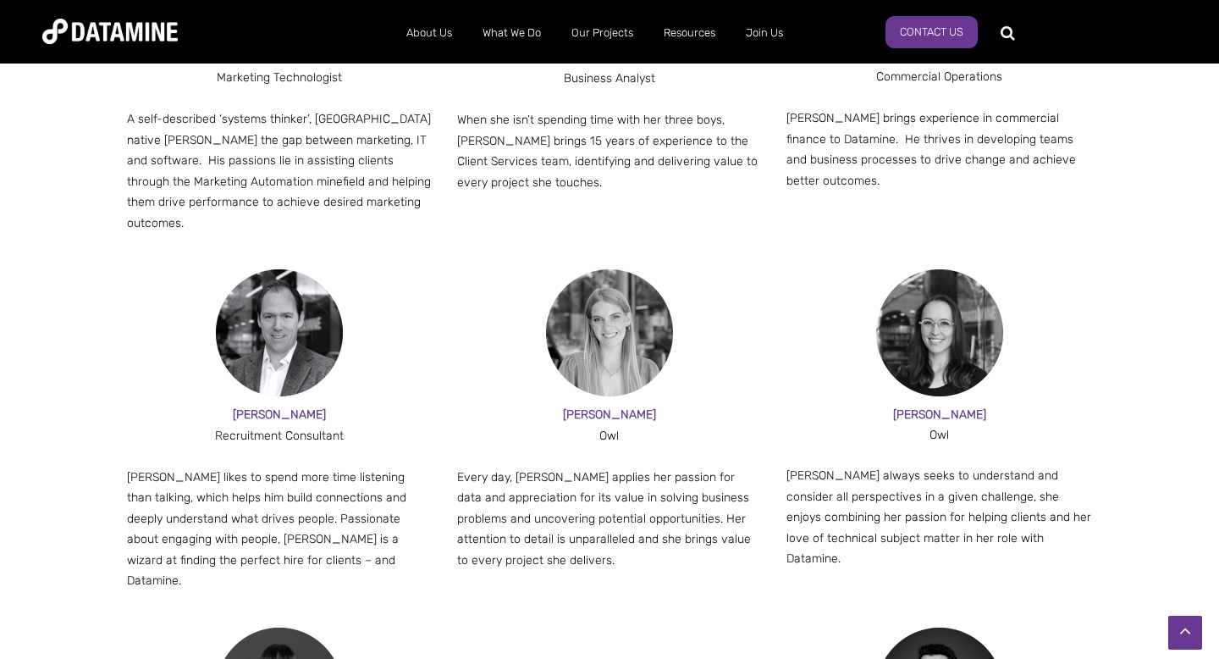
scroll to position [1683, 0]
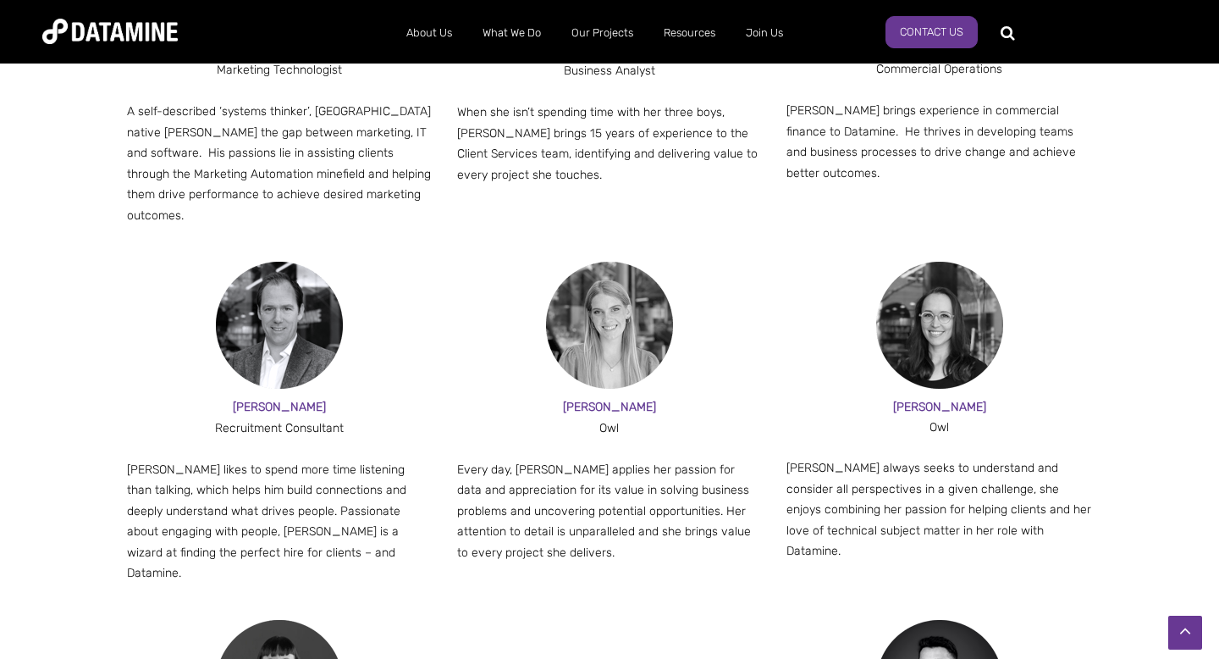
click at [290, 262] on img at bounding box center [279, 325] width 127 height 127
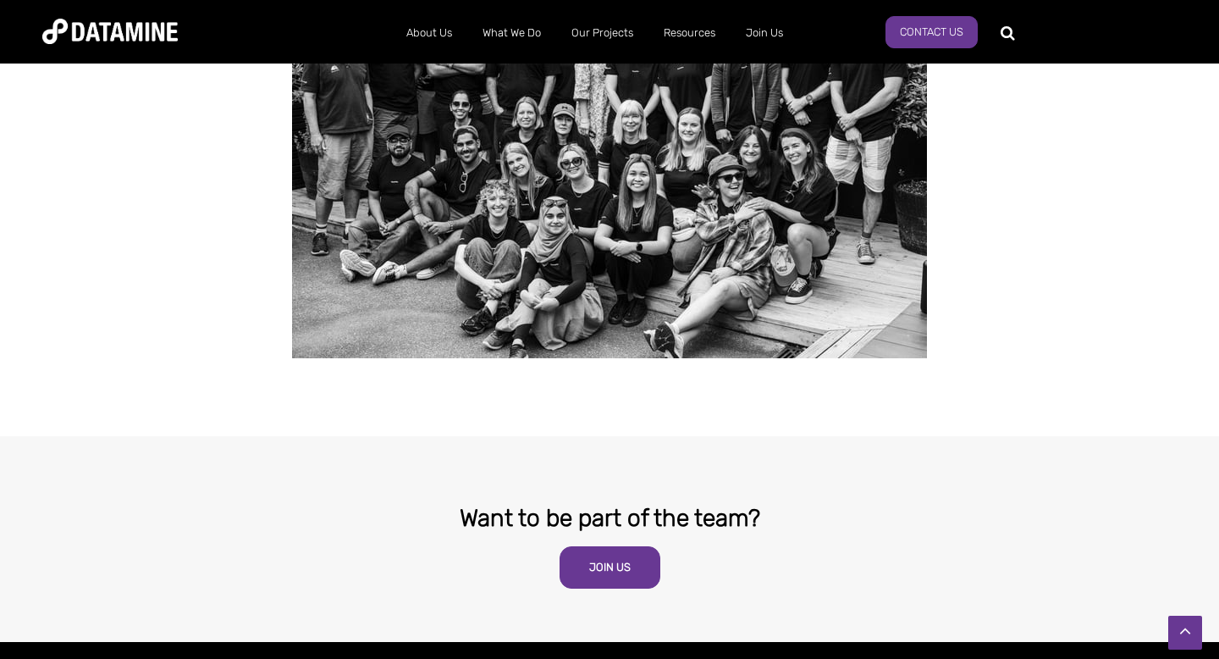
scroll to position [3377, 0]
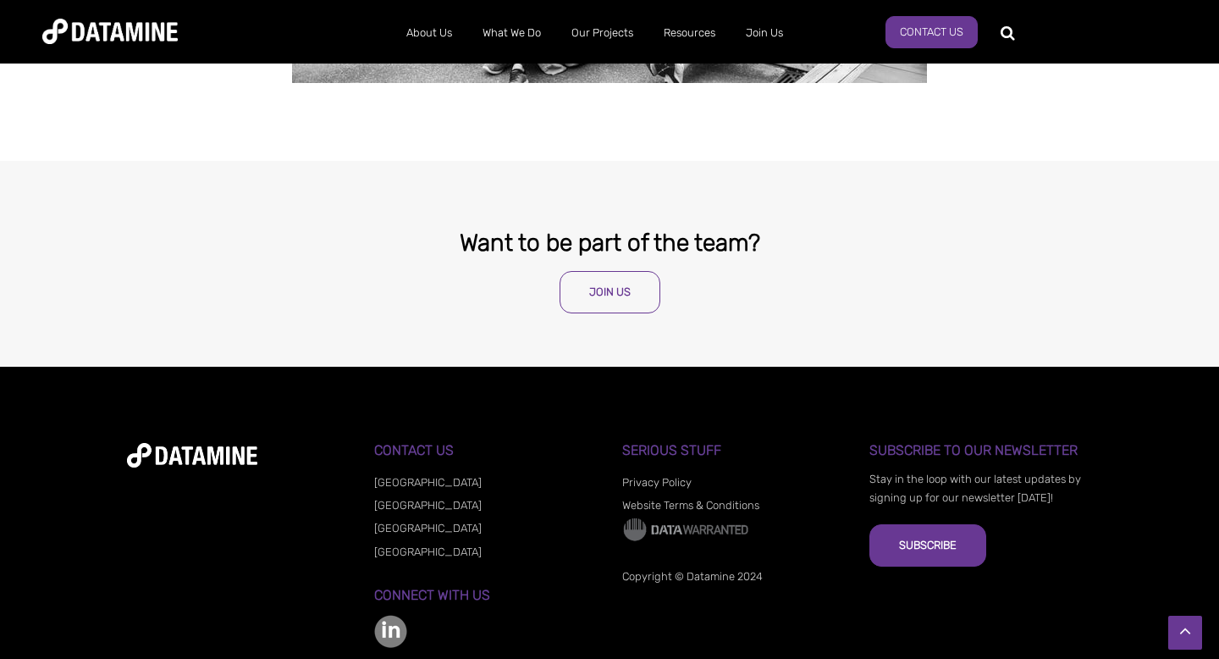
click at [618, 271] on link "Join Us" at bounding box center [610, 292] width 101 height 42
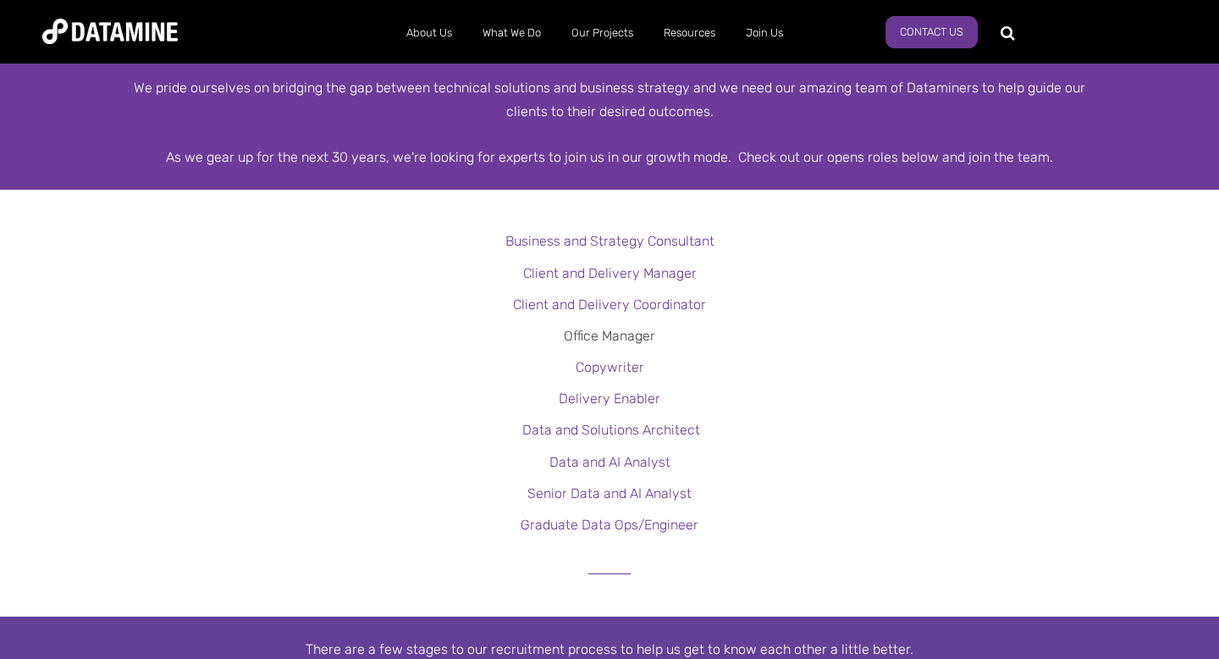
scroll to position [345, 0]
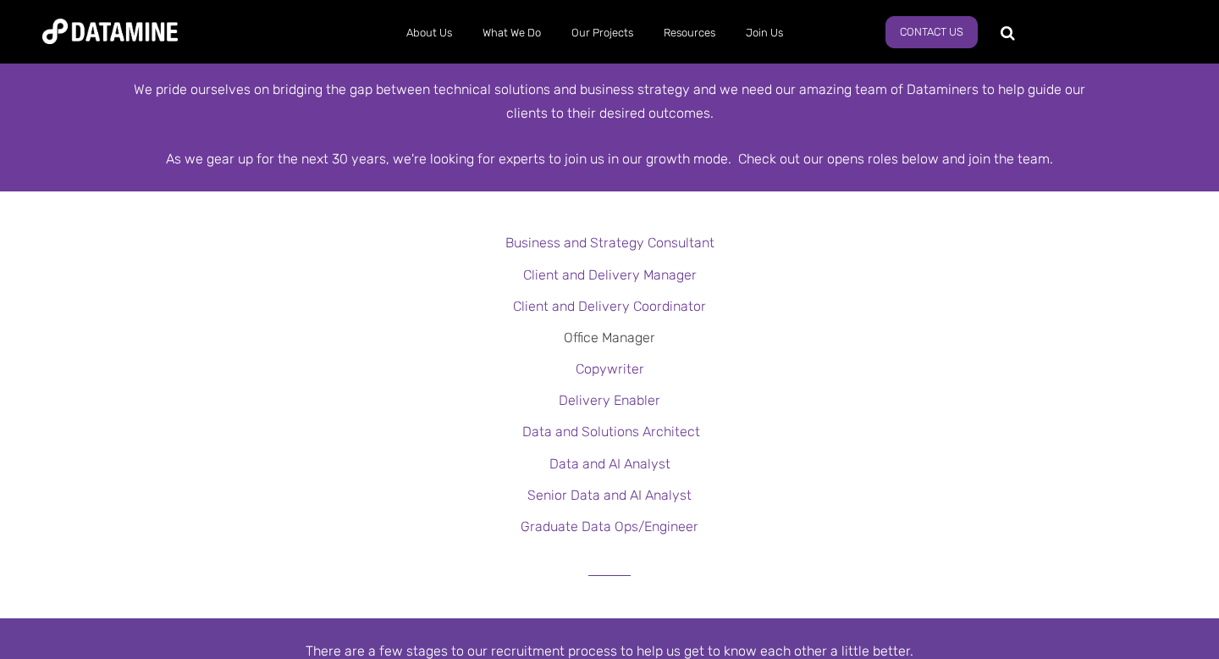
click at [609, 338] on link "Office Manager" at bounding box center [609, 337] width 91 height 16
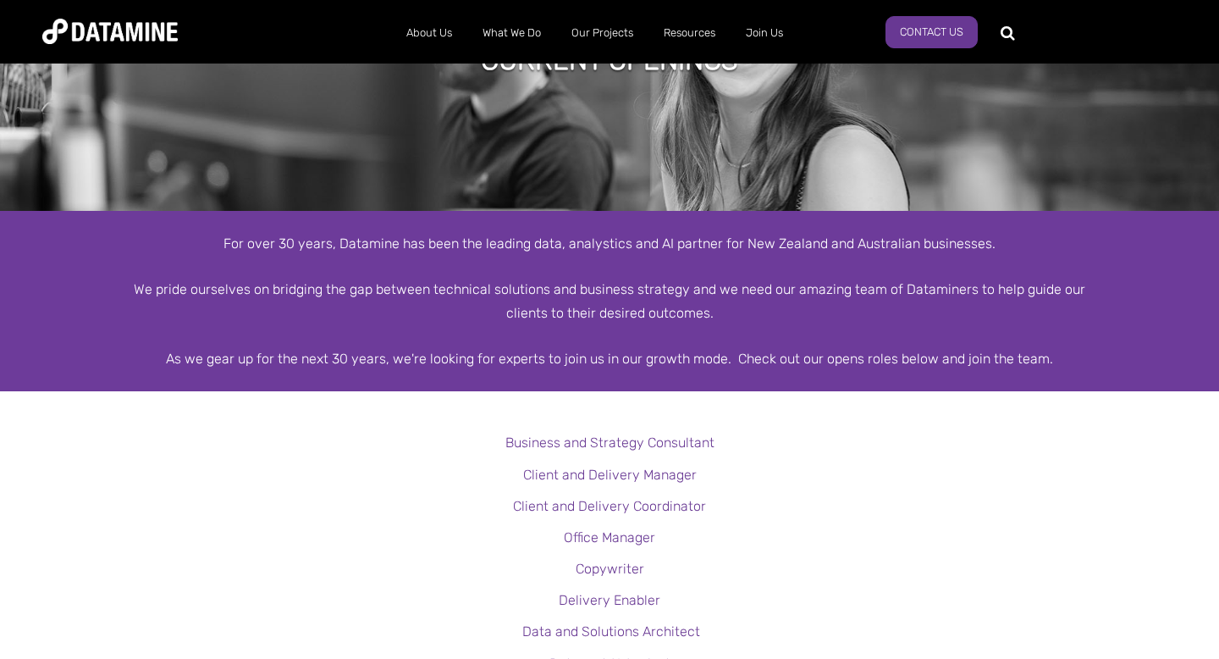
scroll to position [0, 0]
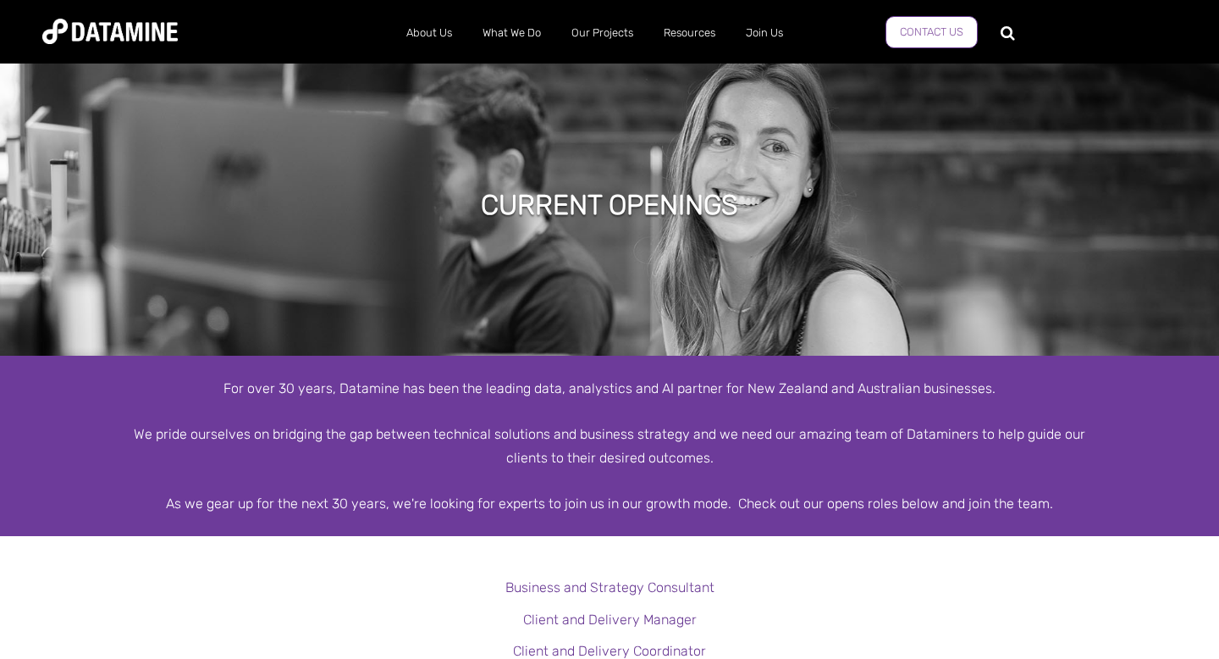
click at [944, 40] on link "Contact Us" at bounding box center [932, 32] width 92 height 32
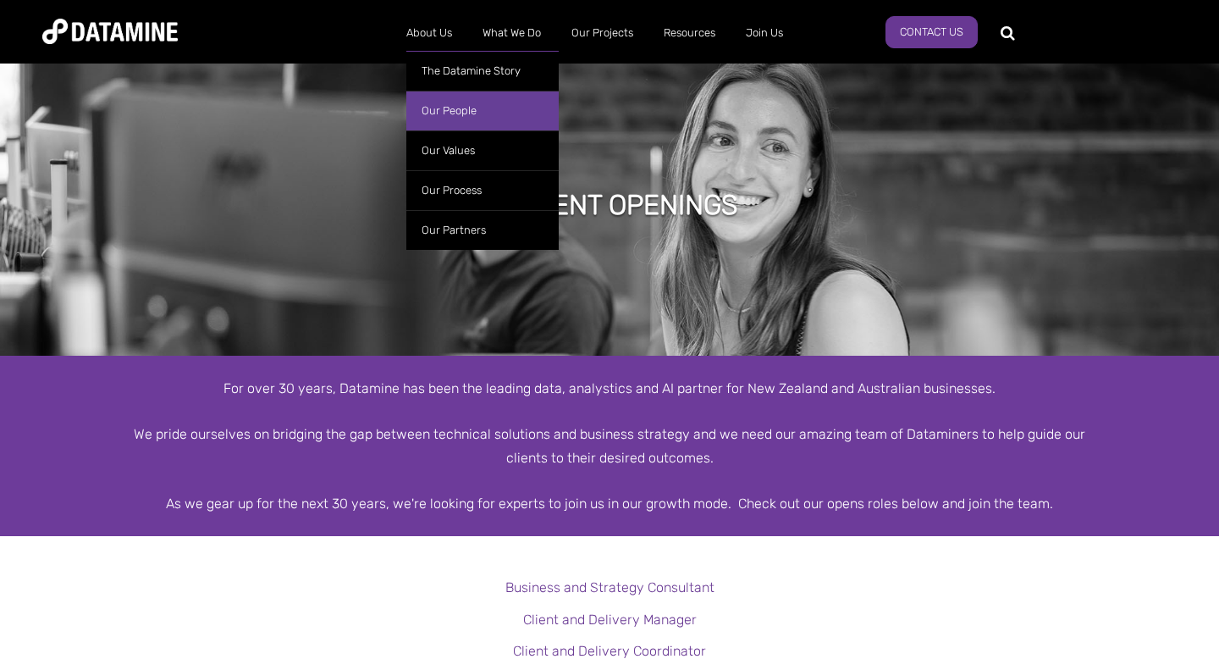
click at [447, 115] on link "Our People" at bounding box center [482, 111] width 152 height 40
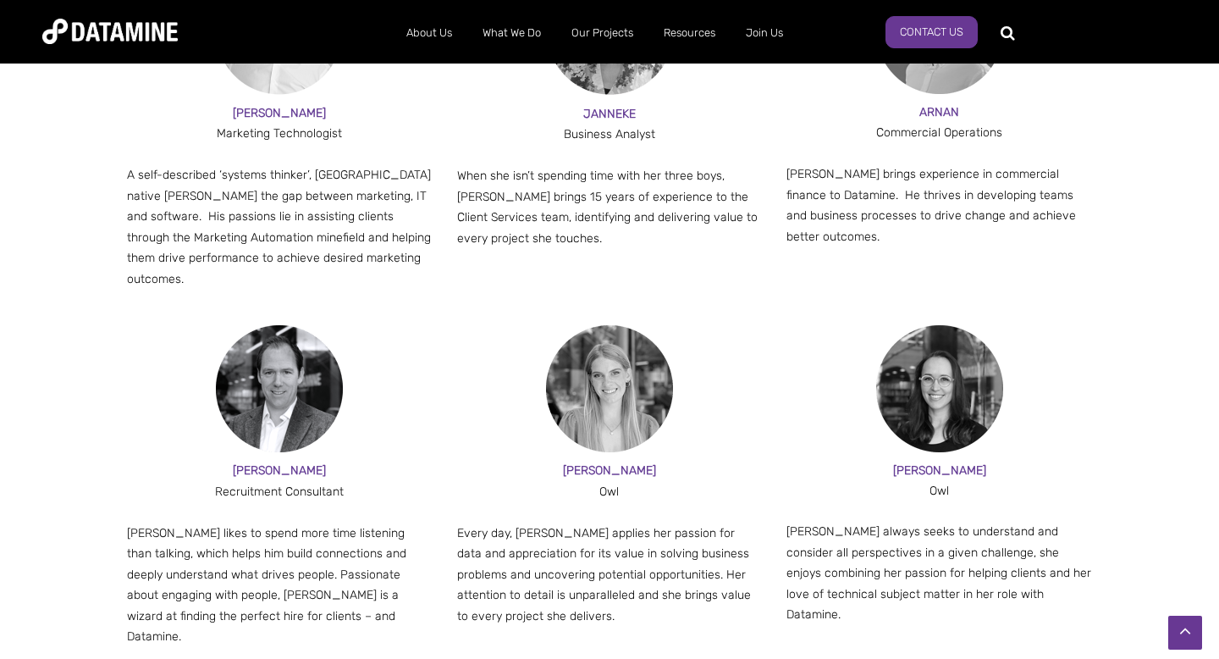
scroll to position [1625, 0]
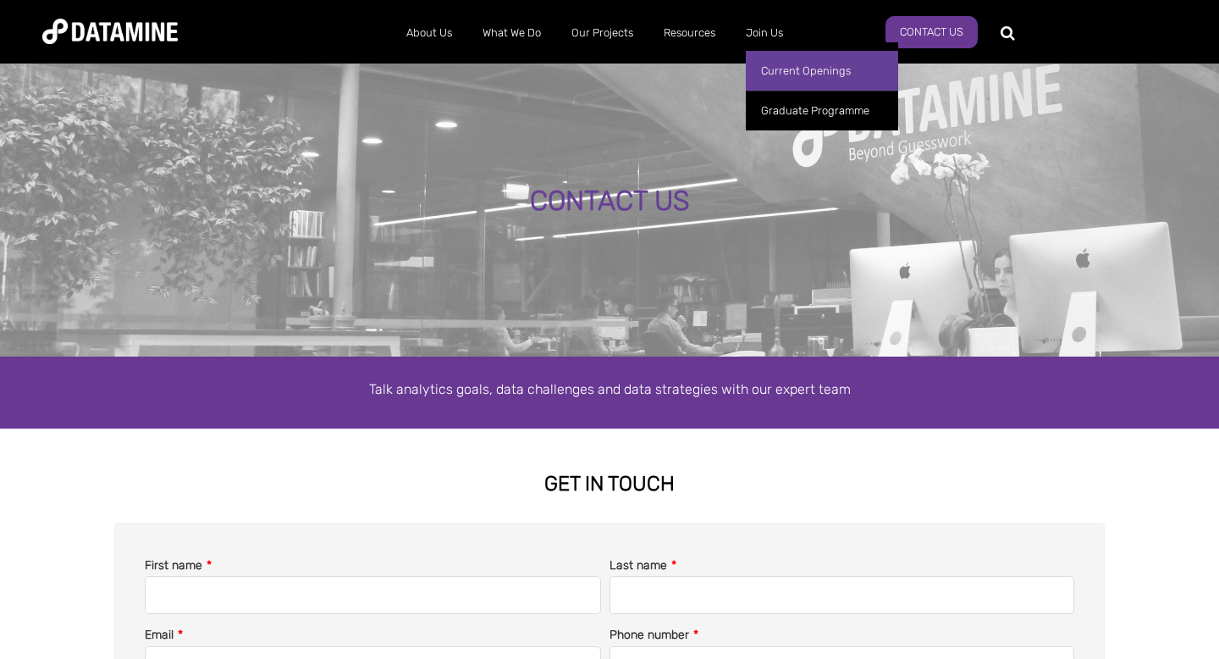
click at [776, 71] on link "Current Openings" at bounding box center [822, 71] width 152 height 40
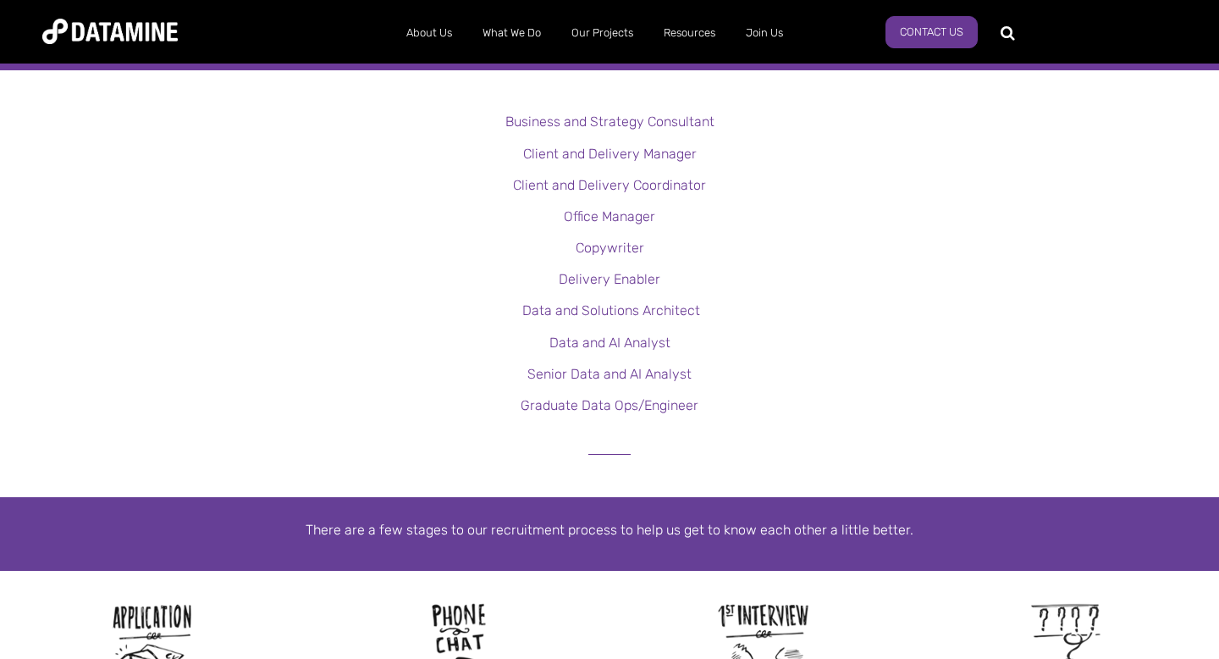
scroll to position [461, 0]
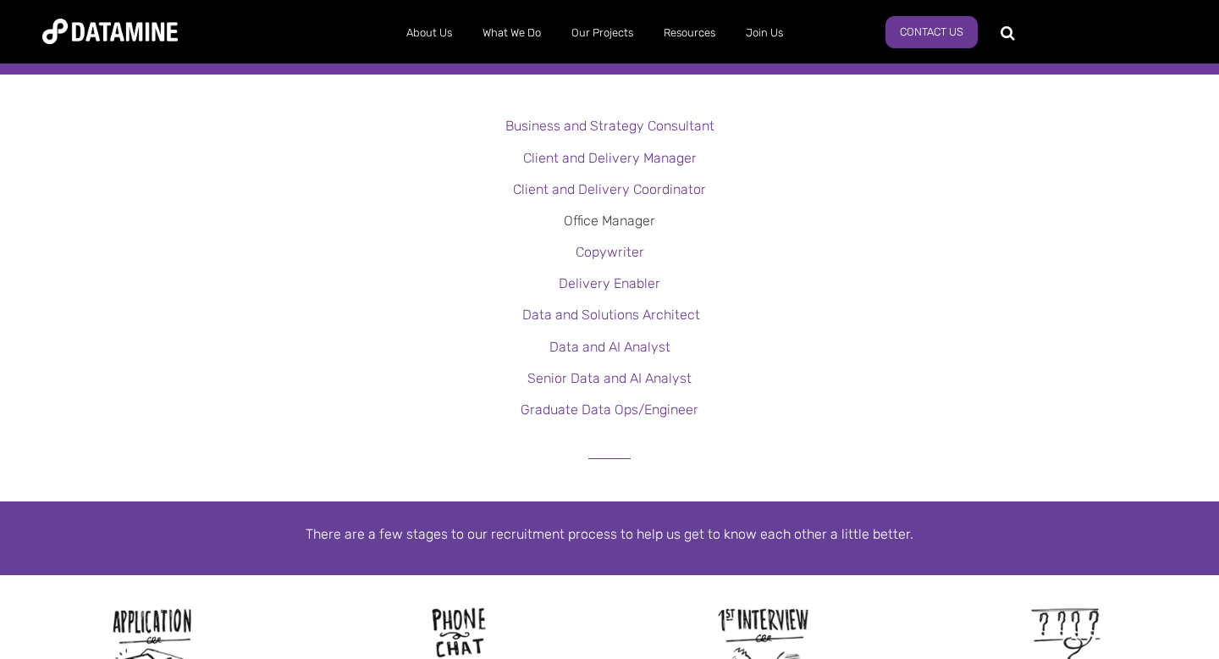
click at [608, 217] on link "Office Manager" at bounding box center [609, 221] width 91 height 16
